Goal: Task Accomplishment & Management: Use online tool/utility

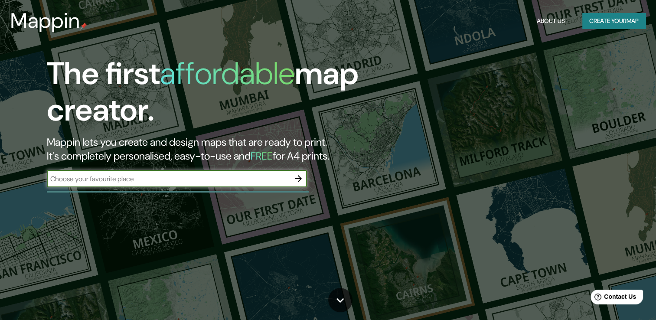
click at [229, 183] on input "text" at bounding box center [168, 179] width 243 height 10
type input "[GEOGRAPHIC_DATA]"
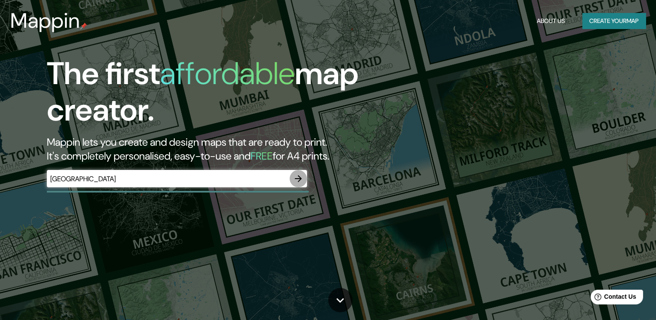
click at [299, 176] on icon "button" at bounding box center [298, 178] width 10 height 10
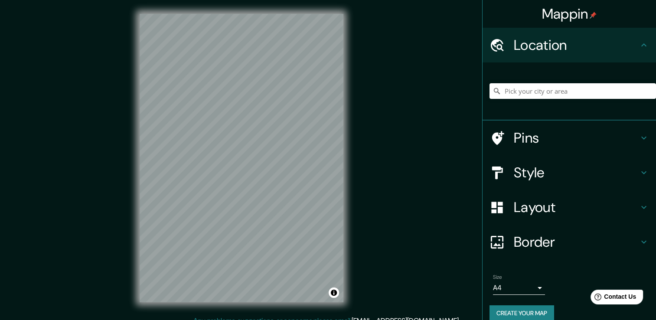
click at [521, 99] on div at bounding box center [572, 90] width 166 height 43
click at [523, 96] on input "Pick your city or area" at bounding box center [572, 91] width 166 height 16
type input "Achocalla, [GEOGRAPHIC_DATA], [GEOGRAPHIC_DATA]"
